Goal: Task Accomplishment & Management: Manage account settings

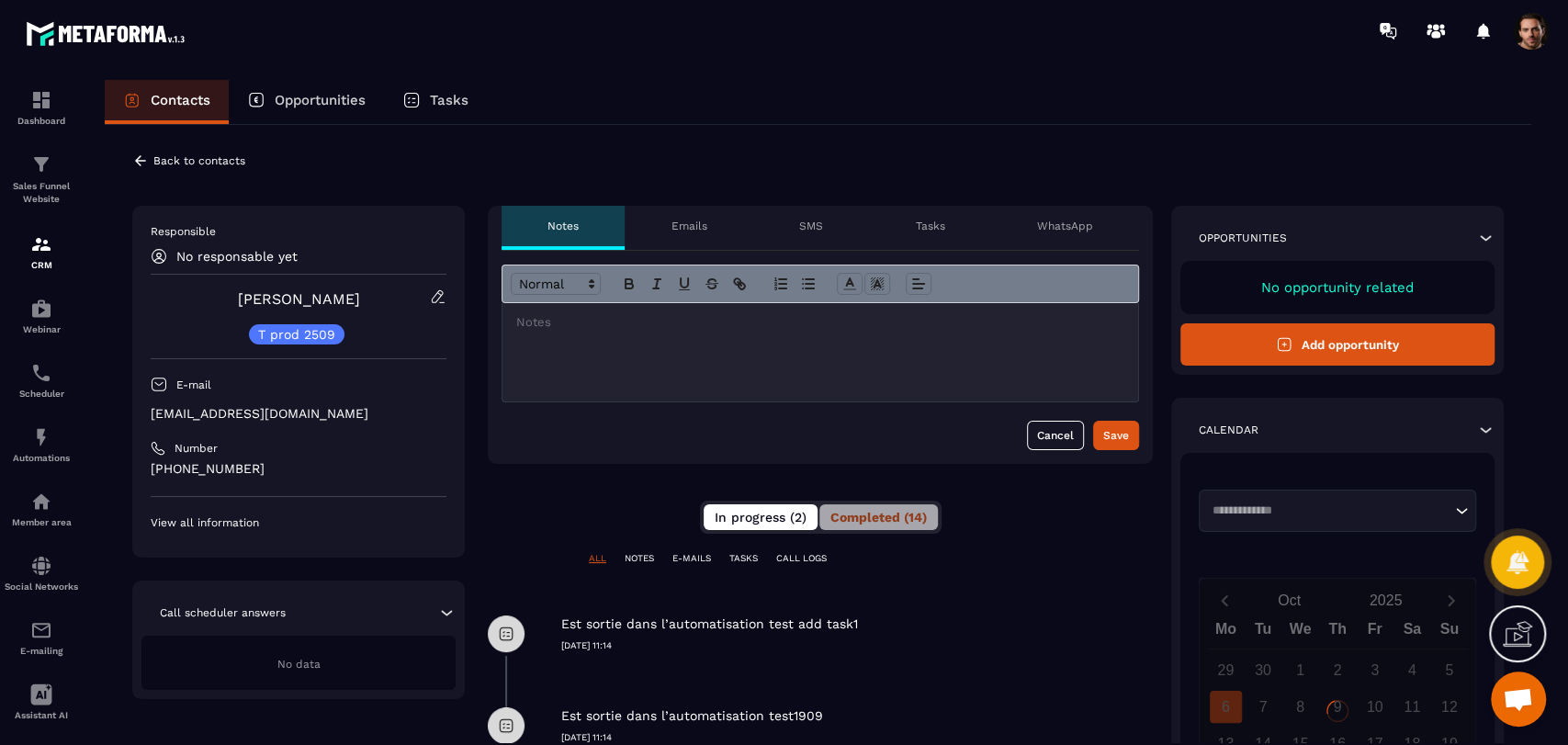
click at [768, 510] on span "In progress (2)" at bounding box center [759, 517] width 91 height 15
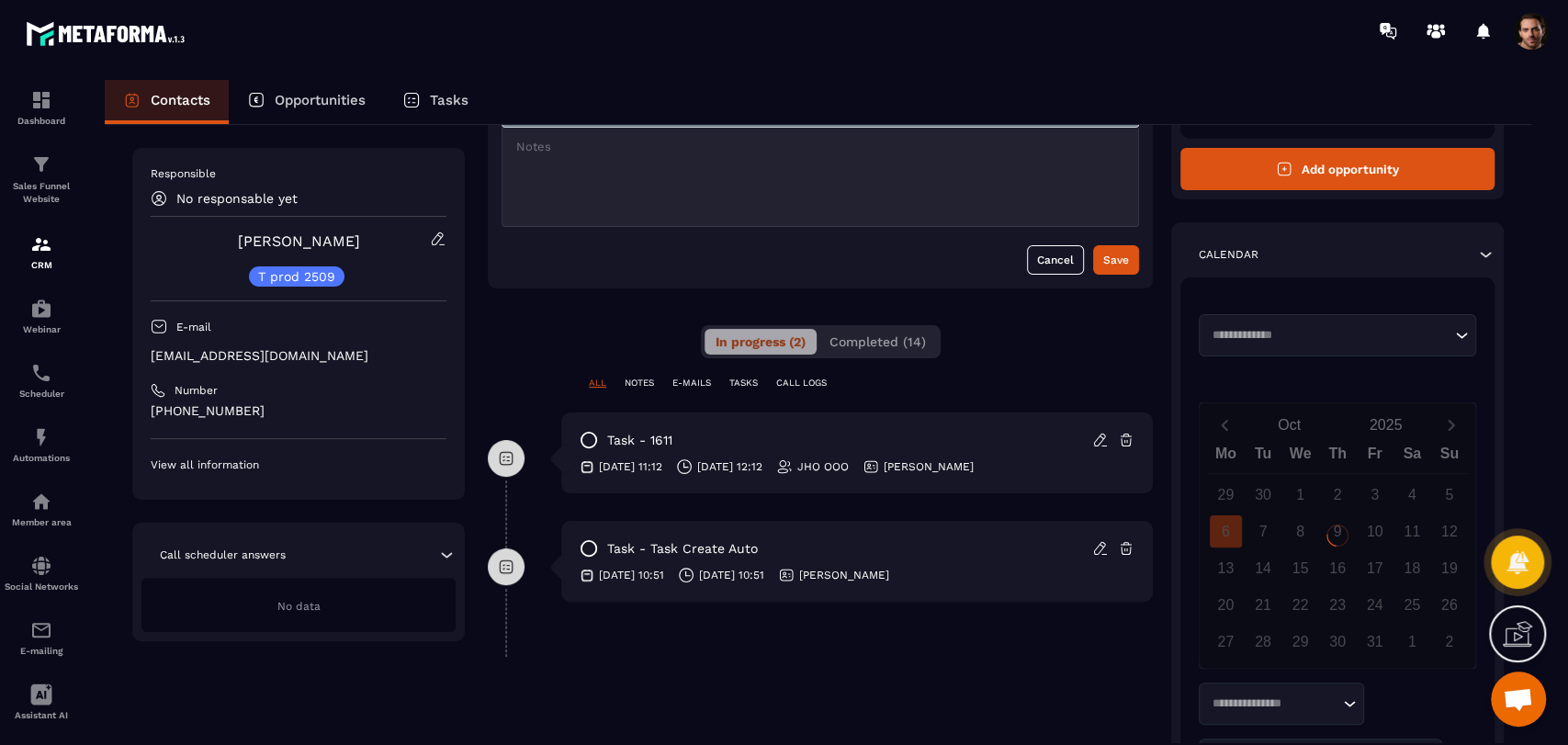
scroll to position [196, 0]
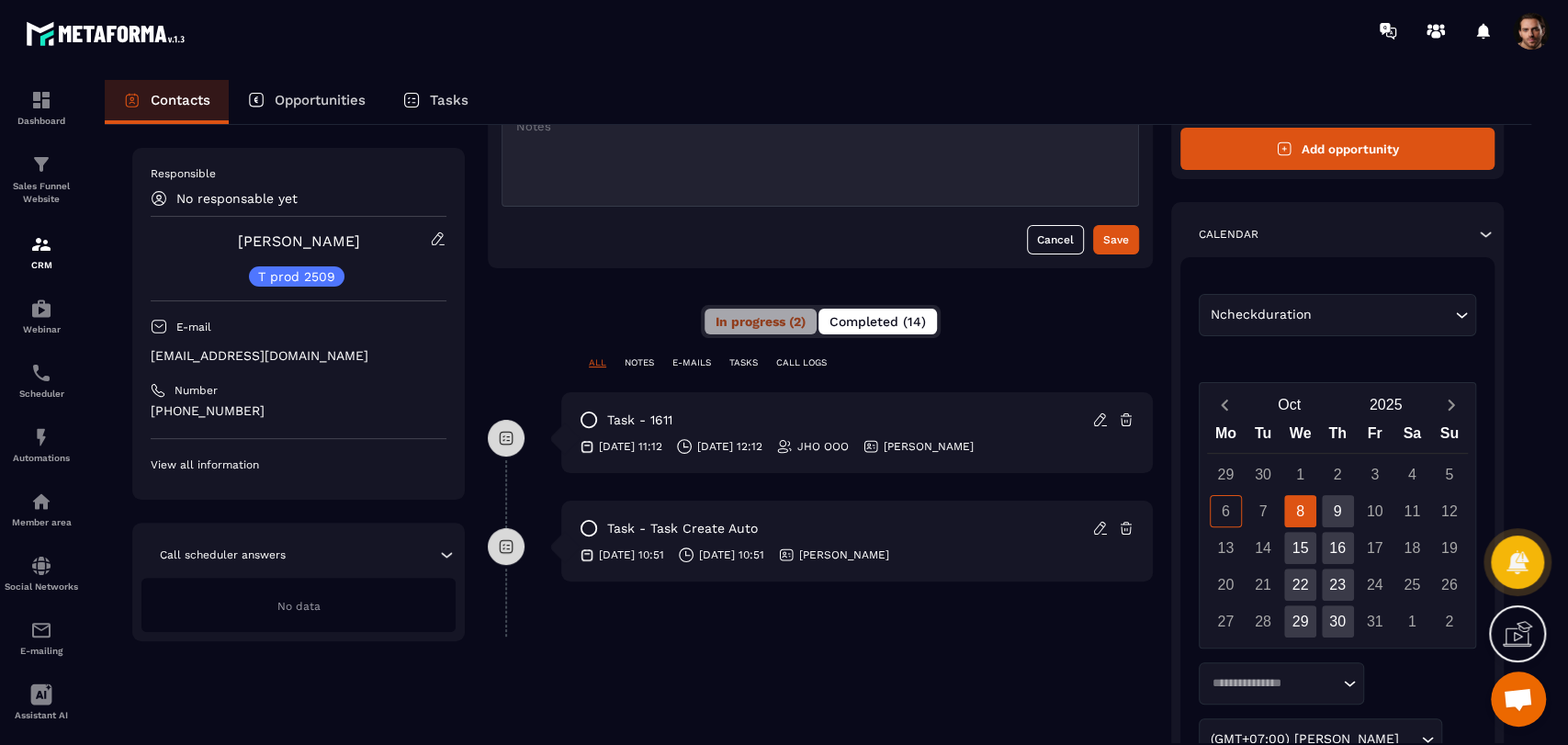
click at [897, 318] on span "Completed (14)" at bounding box center [877, 321] width 96 height 15
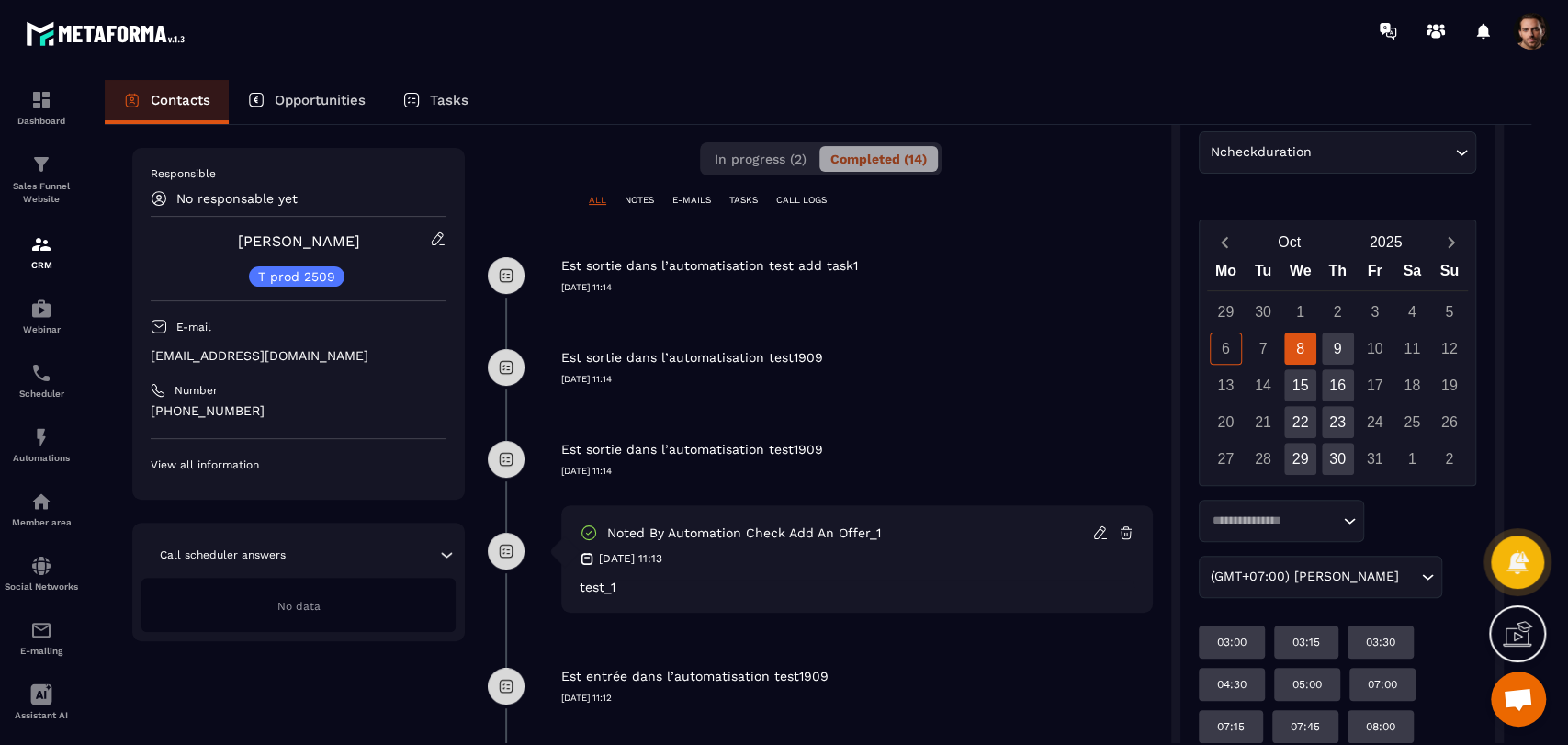
scroll to position [359, 0]
click at [43, 267] on p "CRM" at bounding box center [41, 265] width 74 height 10
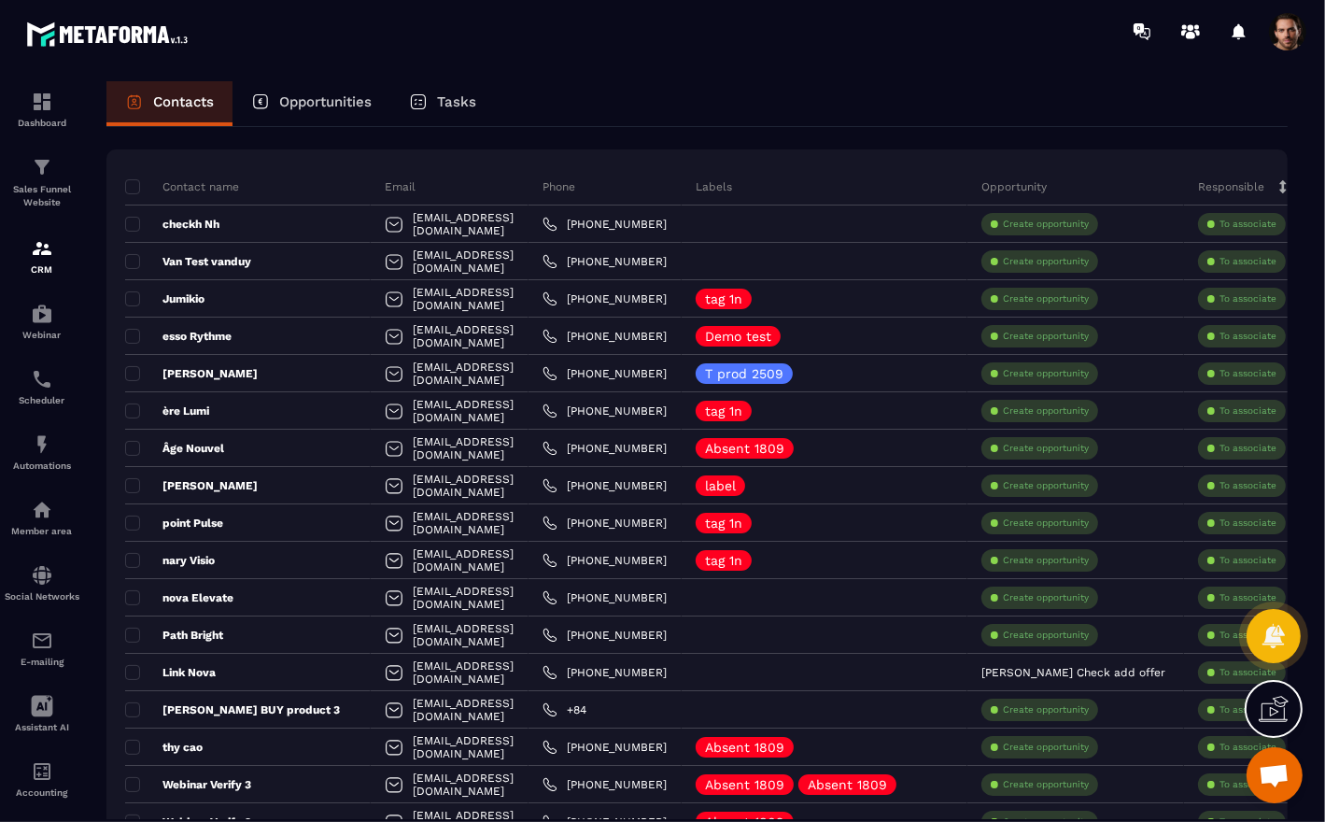
scroll to position [84, 0]
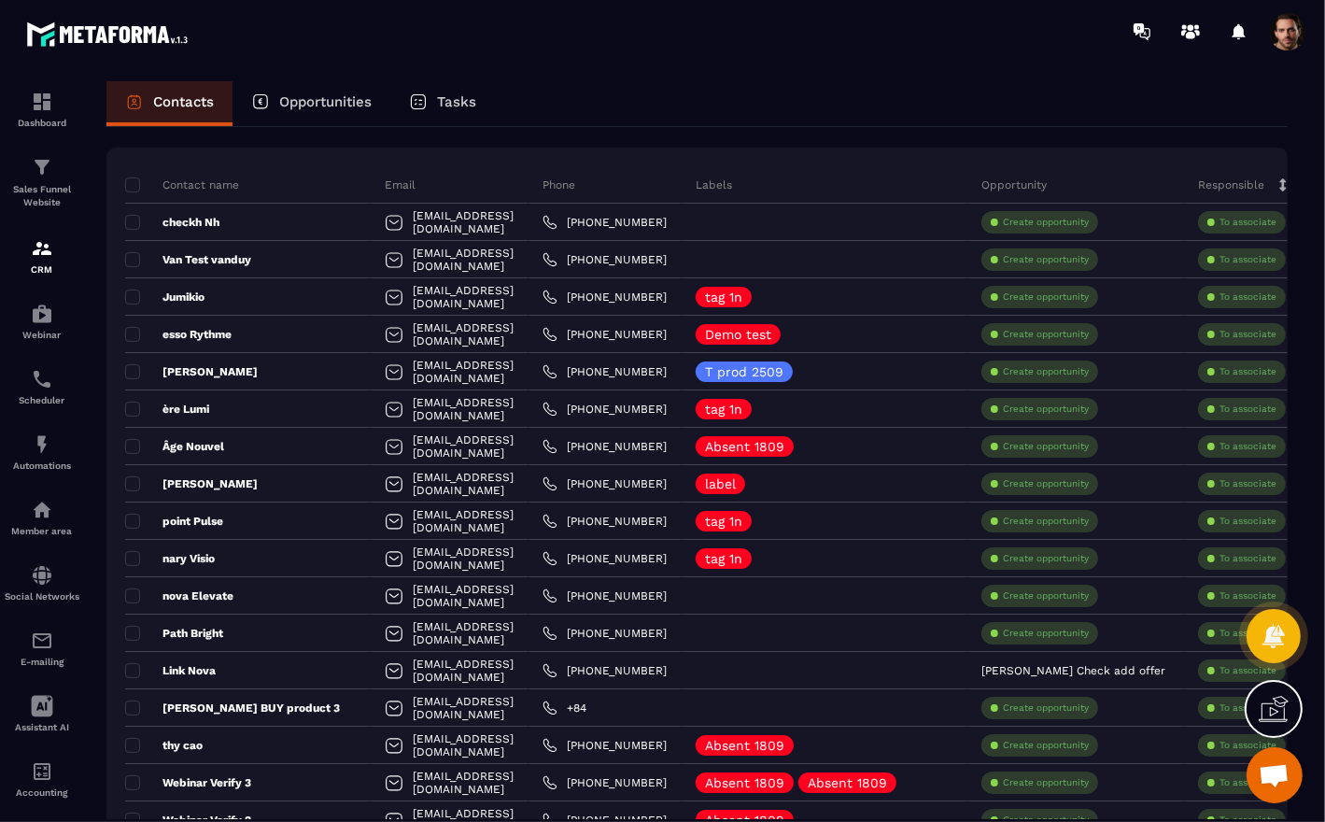
click at [134, 295] on span at bounding box center [132, 296] width 15 height 15
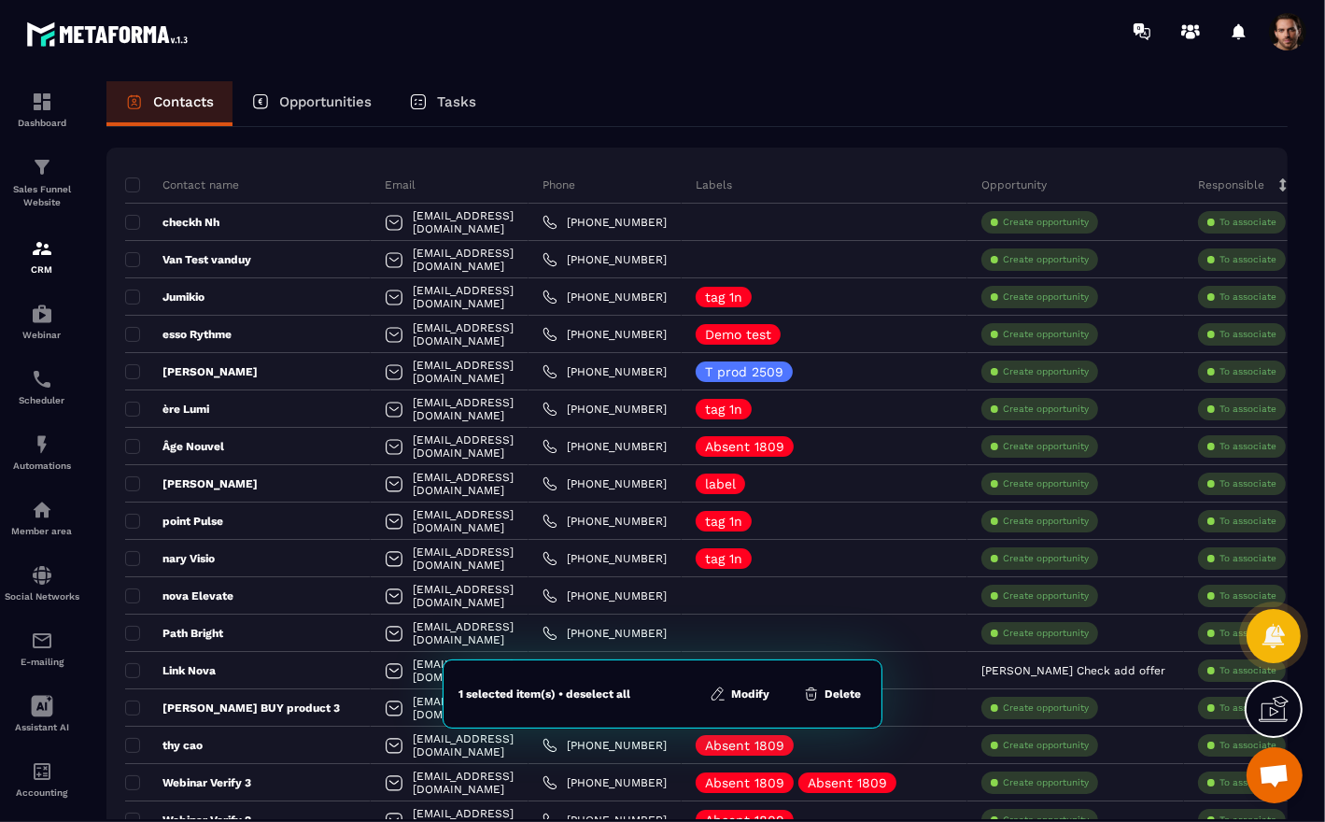
click at [134, 330] on span at bounding box center [132, 334] width 15 height 15
click at [131, 377] on span at bounding box center [132, 371] width 15 height 15
click at [735, 698] on button "Modify" at bounding box center [740, 693] width 71 height 19
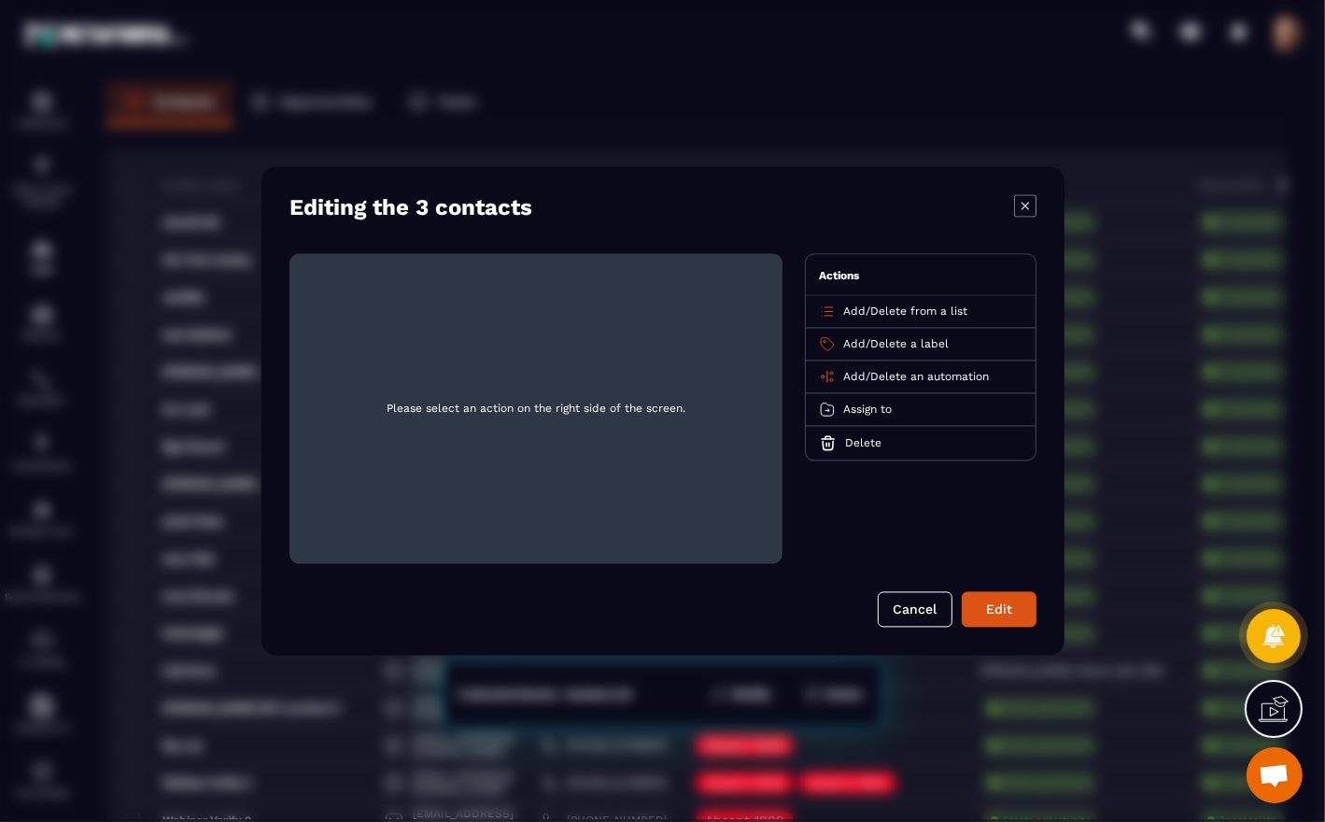
click at [859, 403] on span "Assign to" at bounding box center [867, 409] width 49 height 13
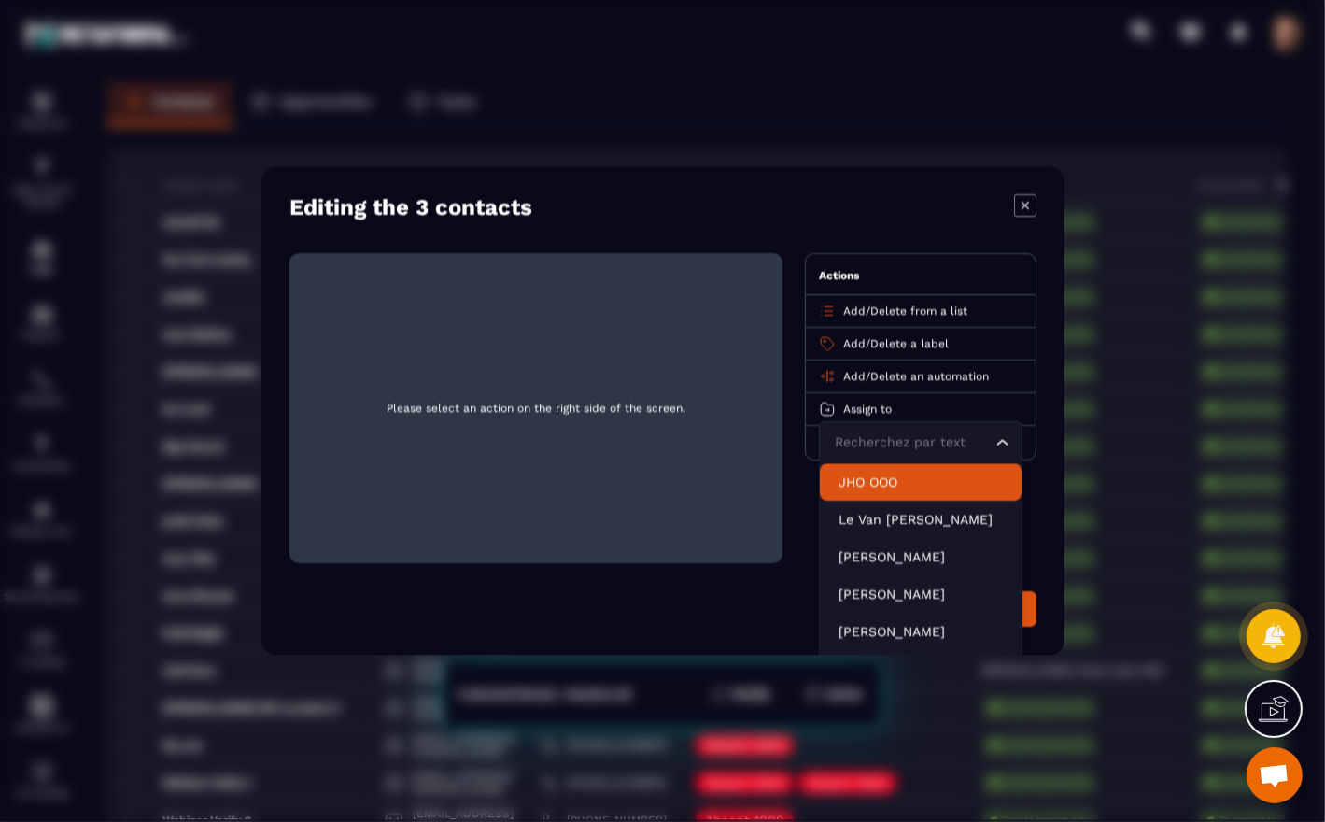
click at [913, 482] on p "JHO OOO" at bounding box center [920, 482] width 164 height 19
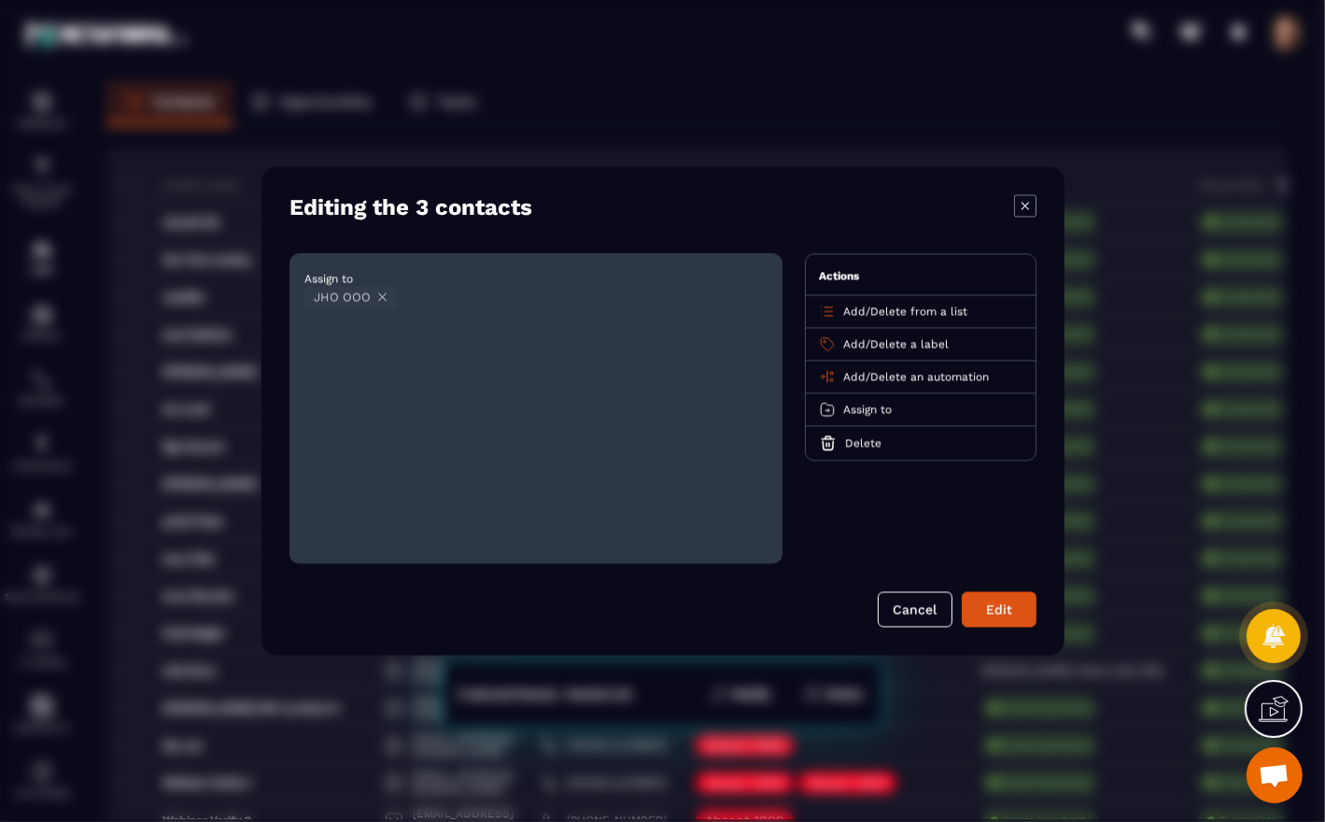
click at [1010, 618] on button "Edit" at bounding box center [999, 609] width 75 height 35
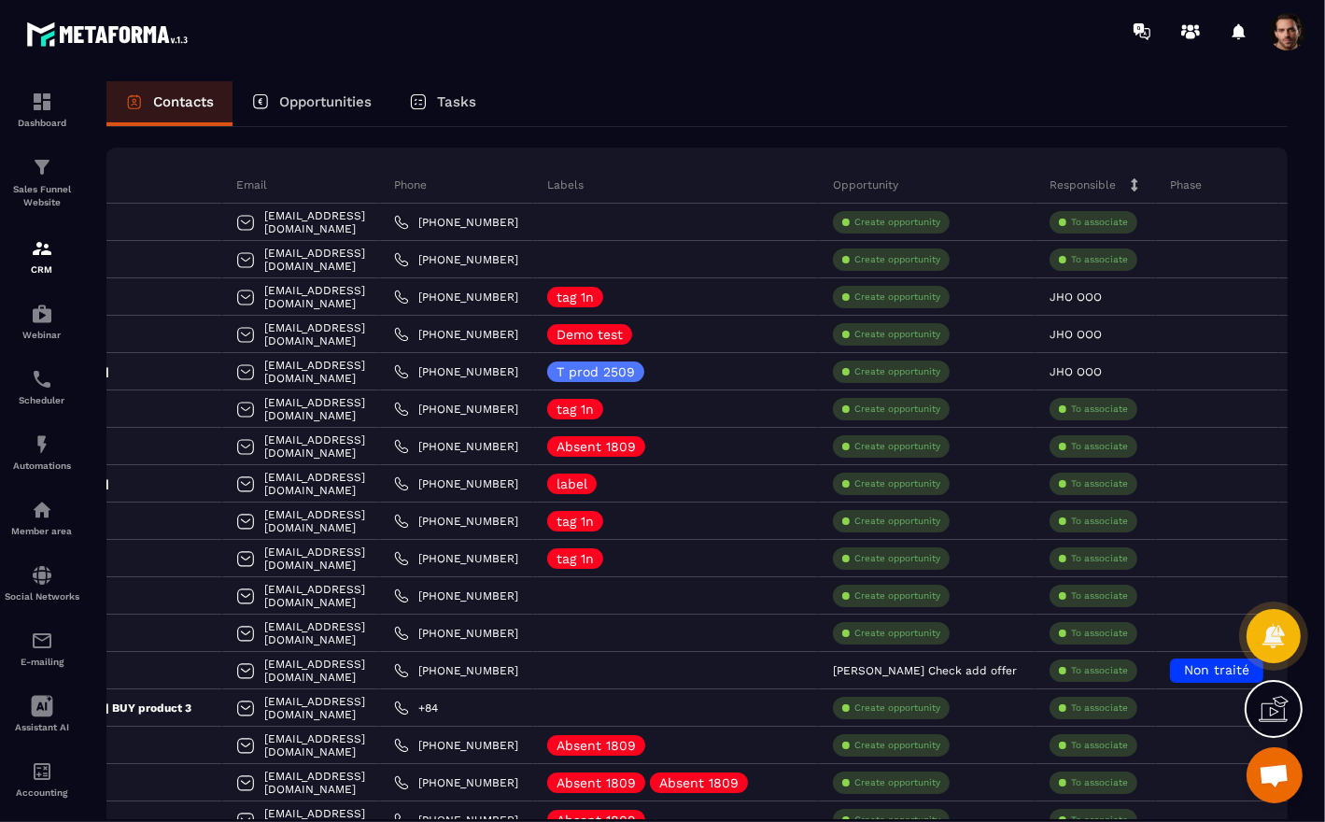
scroll to position [0, 0]
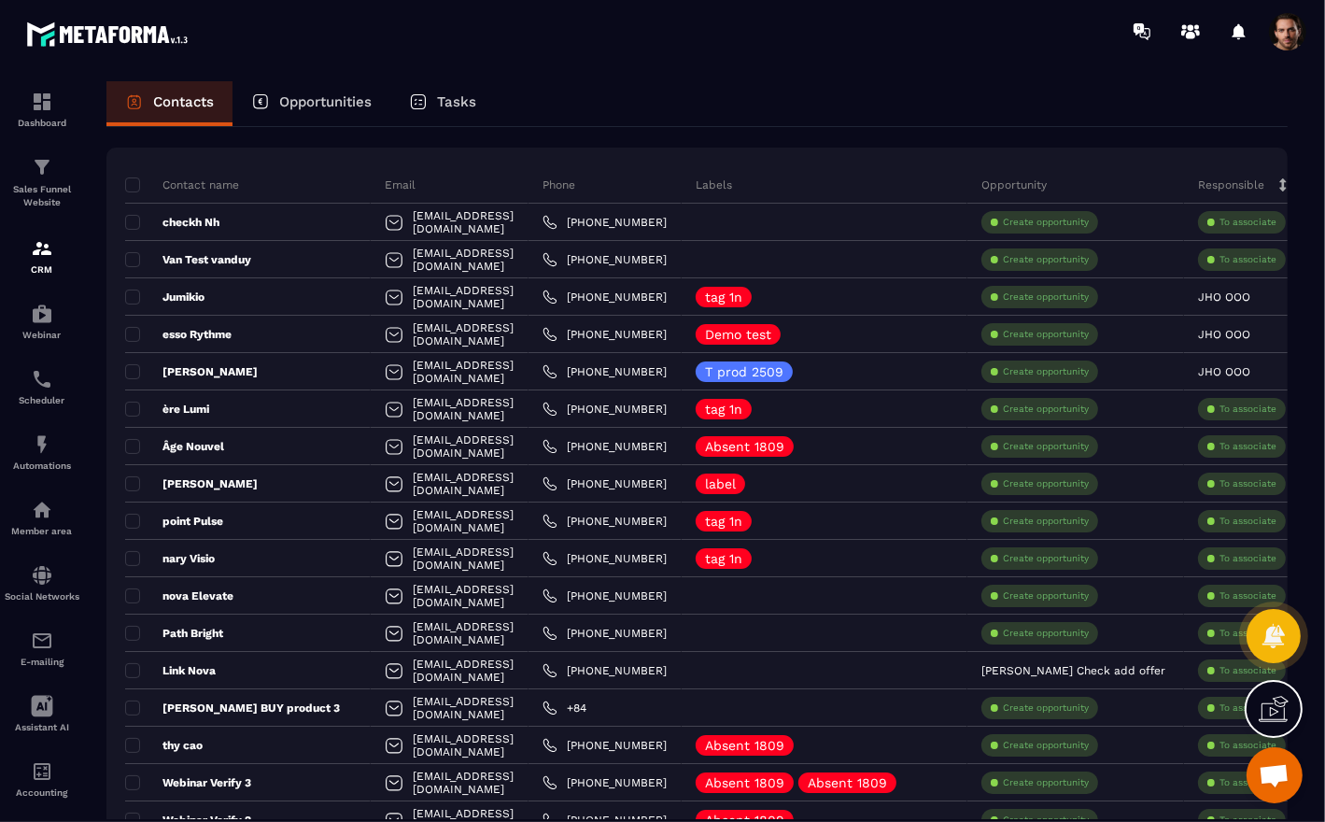
click at [132, 296] on span at bounding box center [132, 296] width 15 height 15
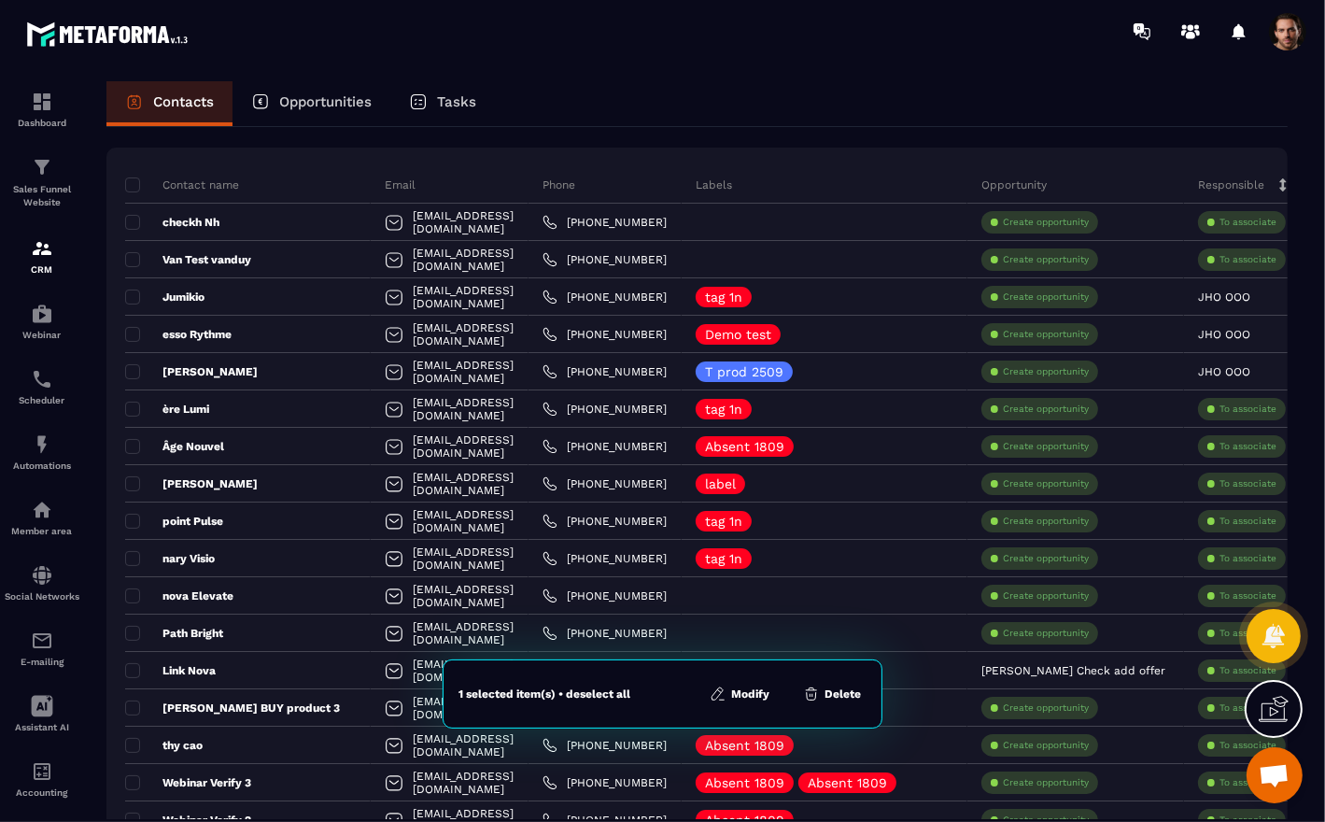
click at [134, 337] on span at bounding box center [132, 334] width 15 height 15
click at [134, 373] on span at bounding box center [132, 371] width 15 height 15
click at [747, 693] on button "Modify" at bounding box center [740, 693] width 71 height 19
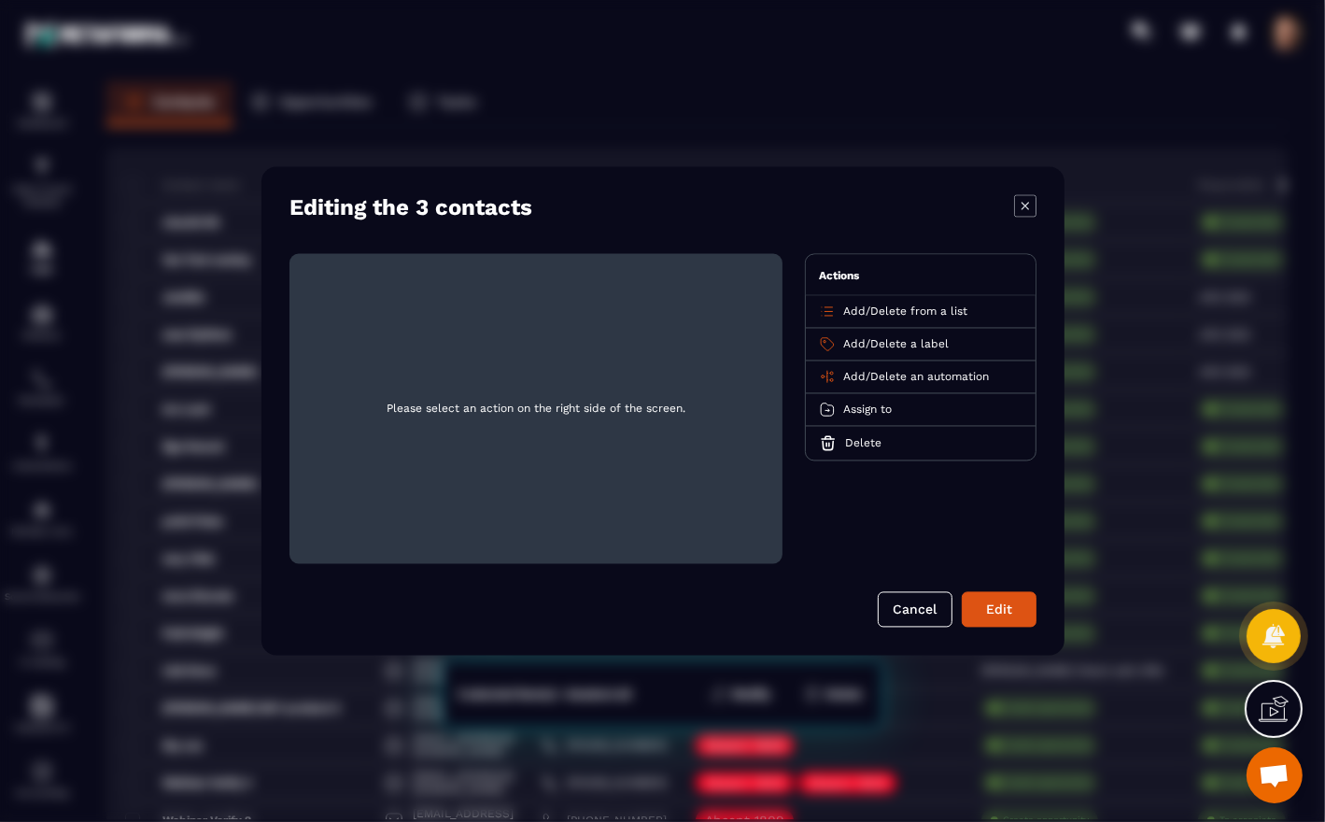
click at [855, 446] on span "Delete" at bounding box center [863, 443] width 36 height 13
click at [1005, 609] on button "Edit" at bounding box center [999, 609] width 75 height 35
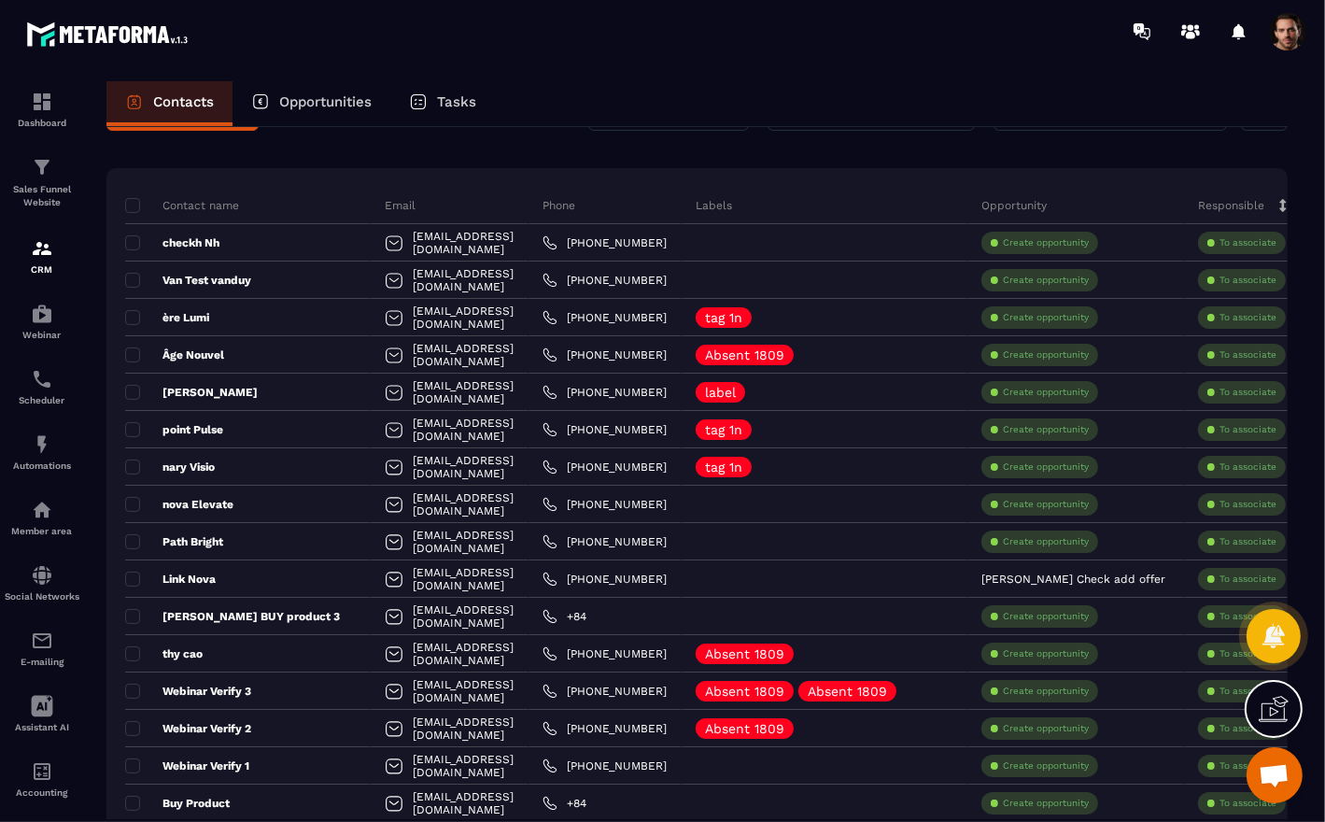
scroll to position [75, 0]
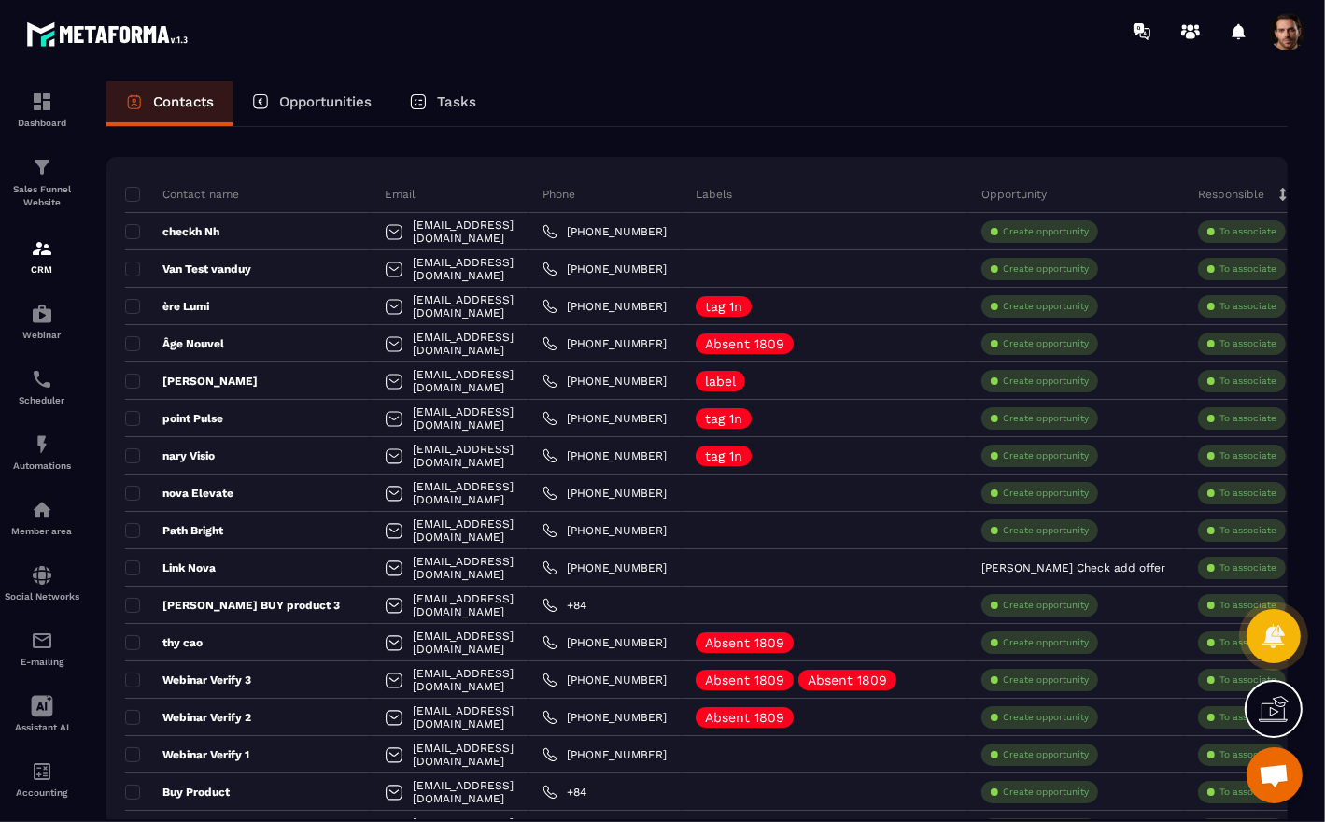
click at [214, 225] on p "checkh Nh" at bounding box center [172, 231] width 94 height 15
